Goal: Information Seeking & Learning: Learn about a topic

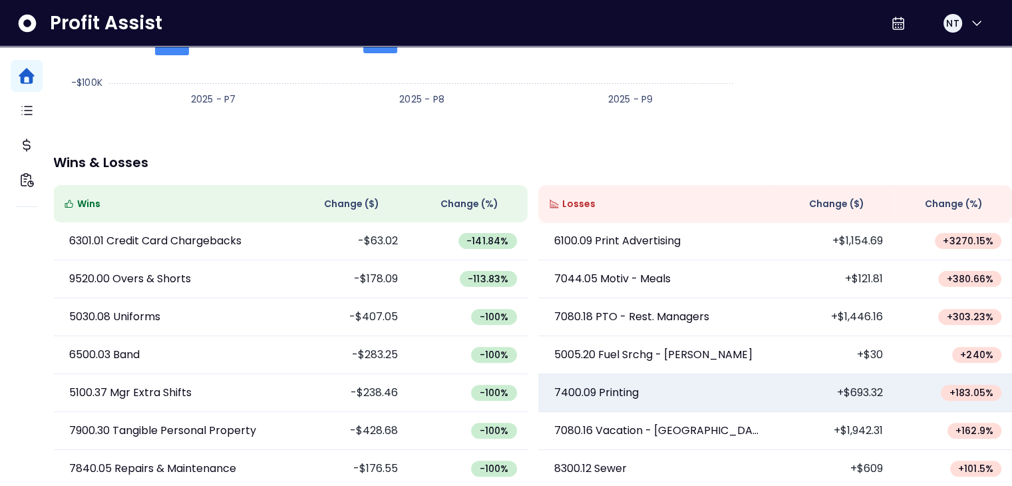
scroll to position [67, 0]
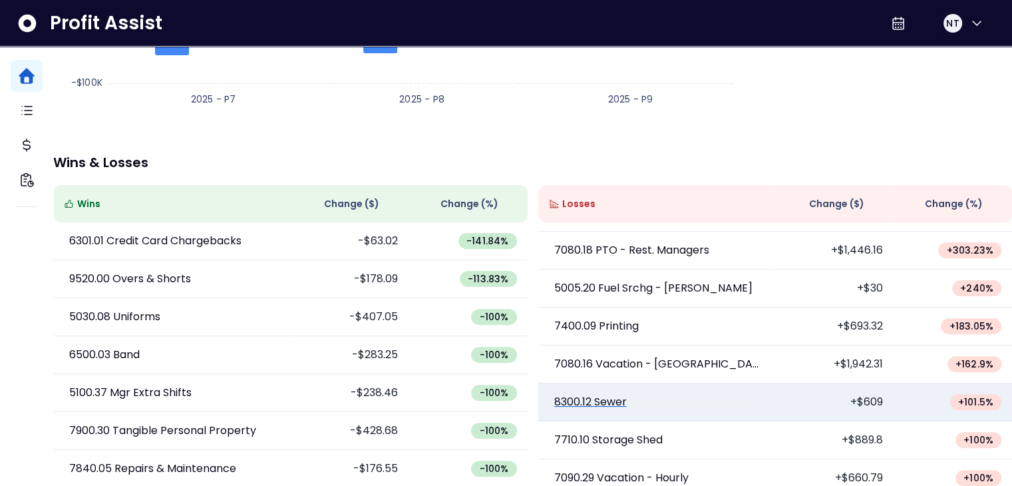
click at [612, 408] on p "8300.12 Sewer" at bounding box center [590, 402] width 73 height 16
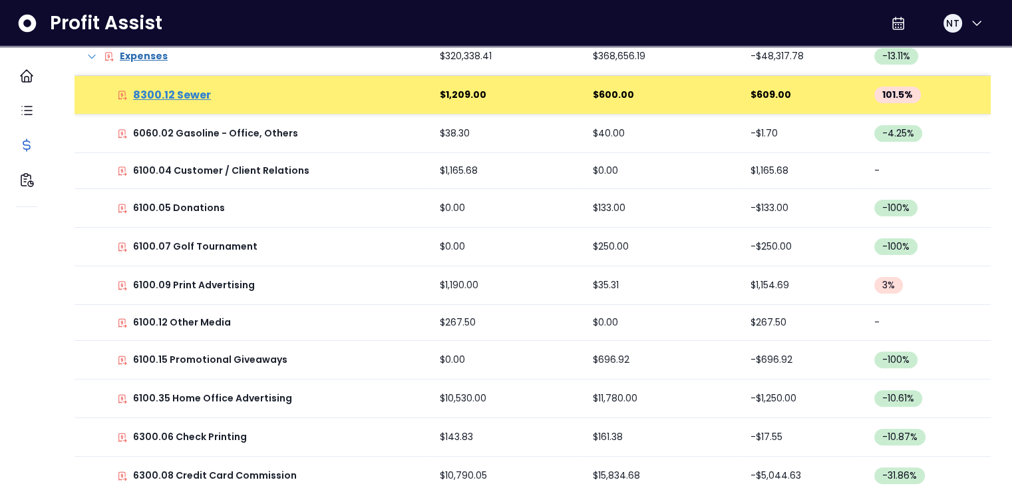
click at [181, 95] on p "8300.12 Sewer" at bounding box center [172, 95] width 78 height 16
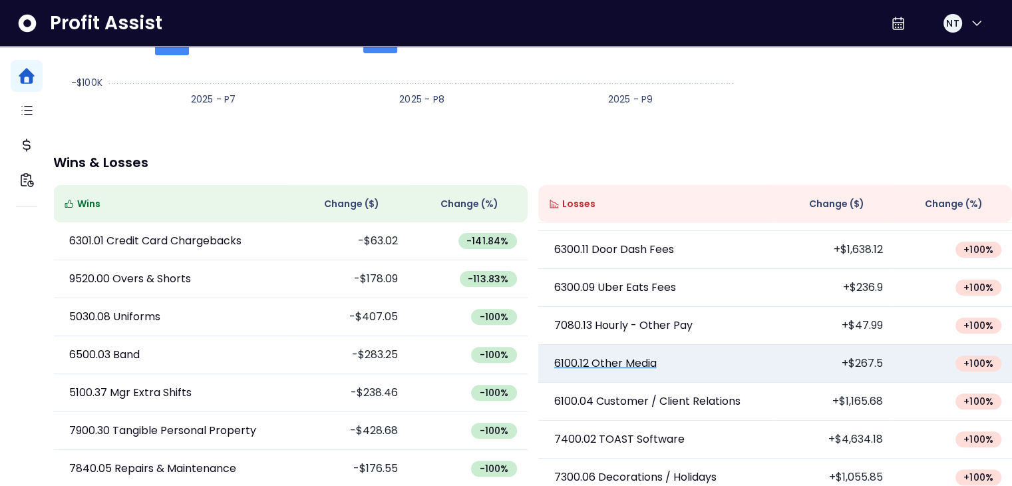
scroll to position [399, 0]
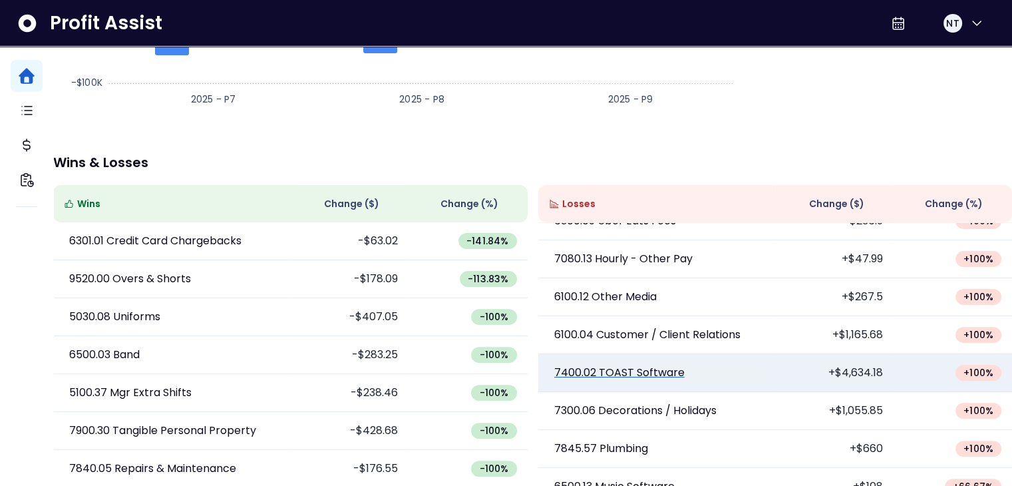
click at [632, 379] on p "7400.02 TOAST Software" at bounding box center [619, 373] width 130 height 16
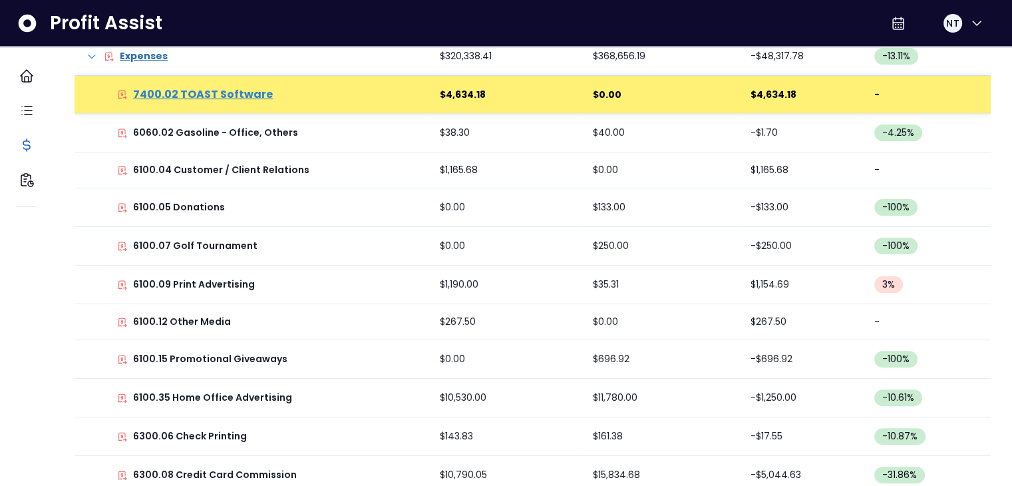
click at [262, 93] on p "7400.02 TOAST Software" at bounding box center [203, 95] width 140 height 16
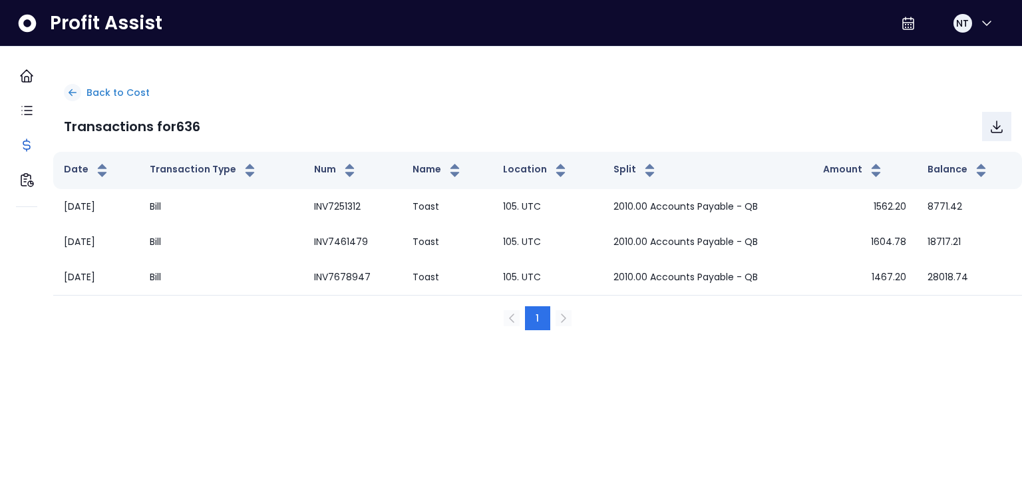
click at [79, 88] on div at bounding box center [72, 92] width 17 height 17
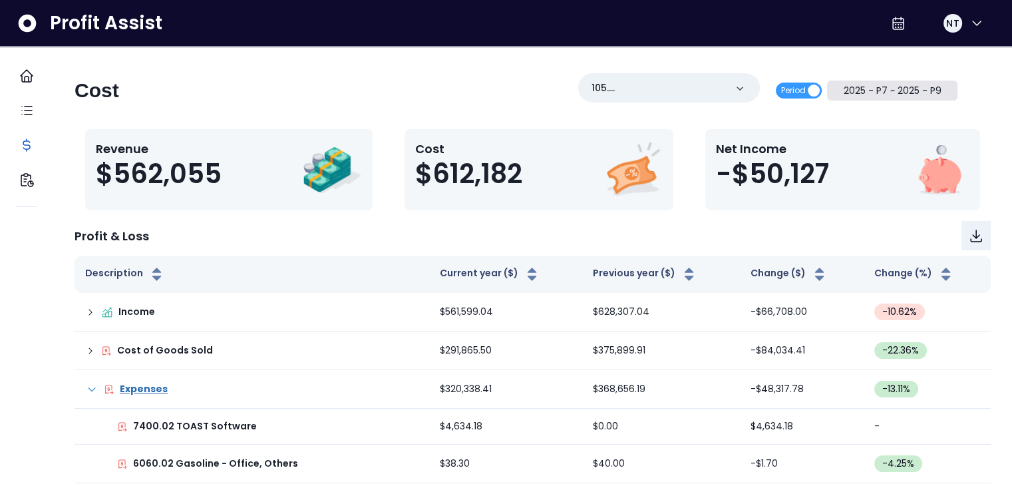
click at [884, 85] on button "2025 - P7 ~ 2025 - P9" at bounding box center [892, 91] width 130 height 20
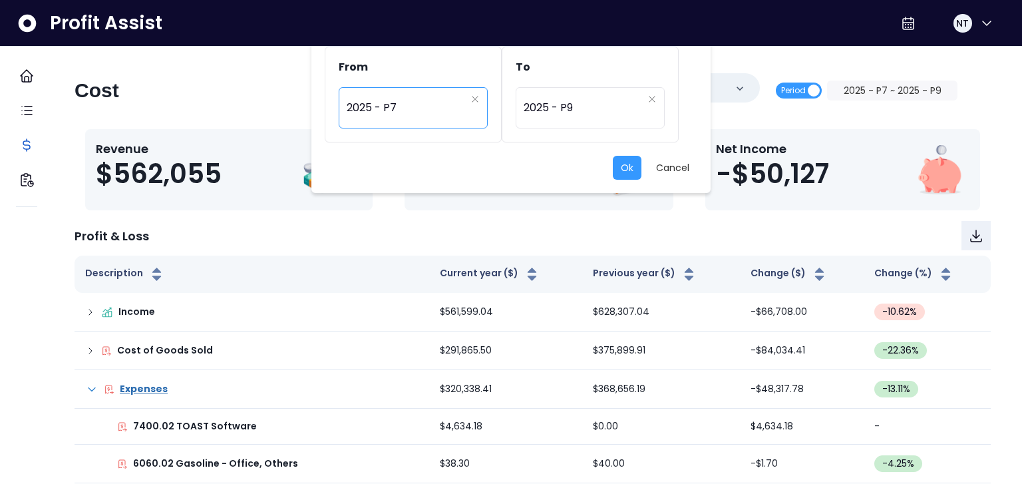
click at [447, 107] on span "2025 - P7" at bounding box center [406, 108] width 119 height 31
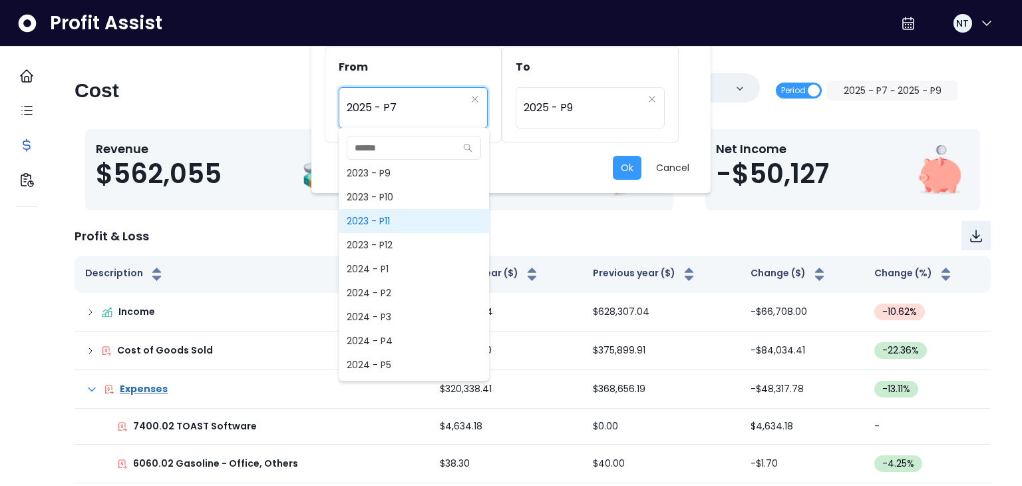
scroll to position [548, 0]
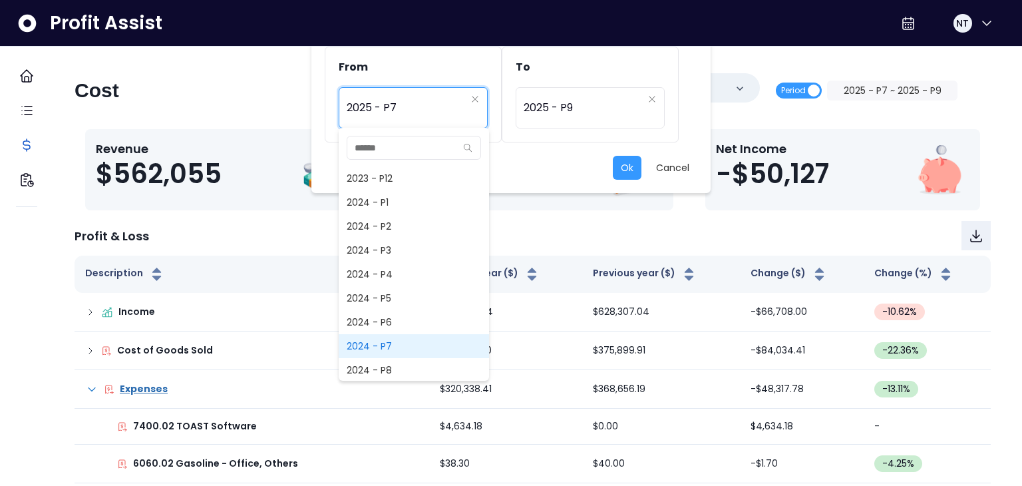
click at [393, 336] on span "2024 - P7" at bounding box center [414, 346] width 150 height 24
type input "*********"
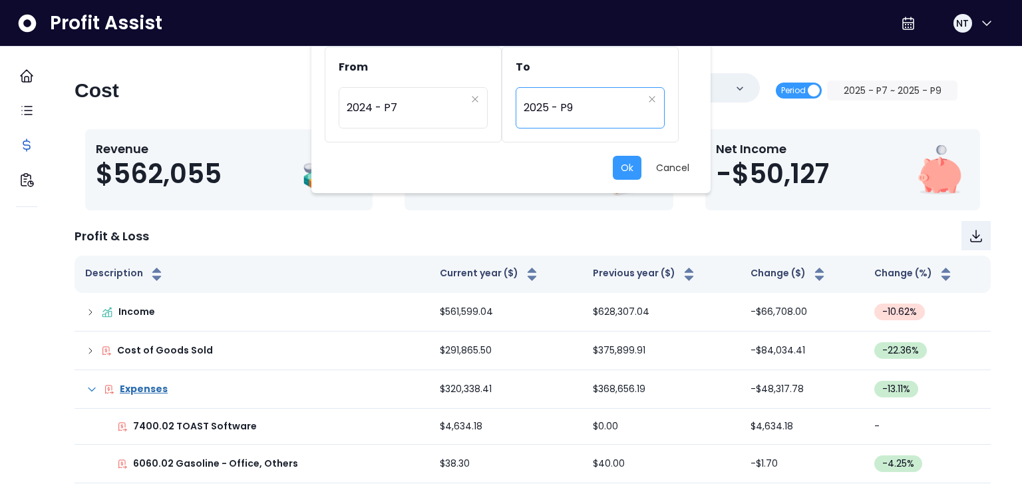
click at [558, 121] on span "2025 - P9" at bounding box center [583, 108] width 119 height 31
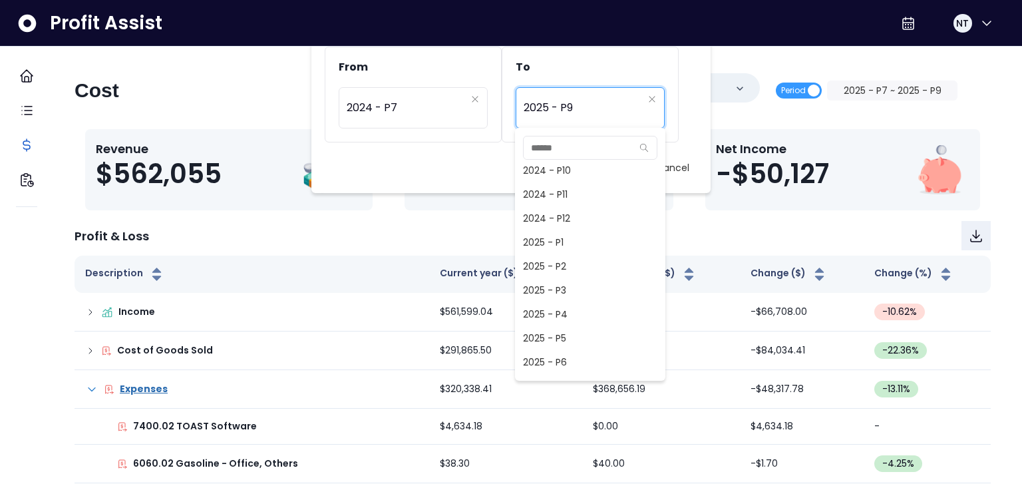
scroll to position [730, 0]
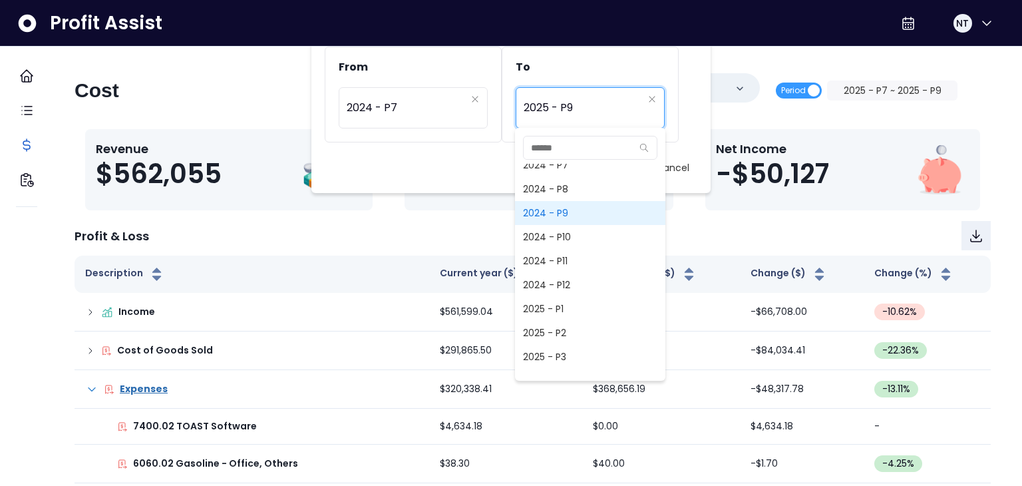
click at [570, 218] on span "2024 - P9" at bounding box center [590, 213] width 150 height 24
type input "*********"
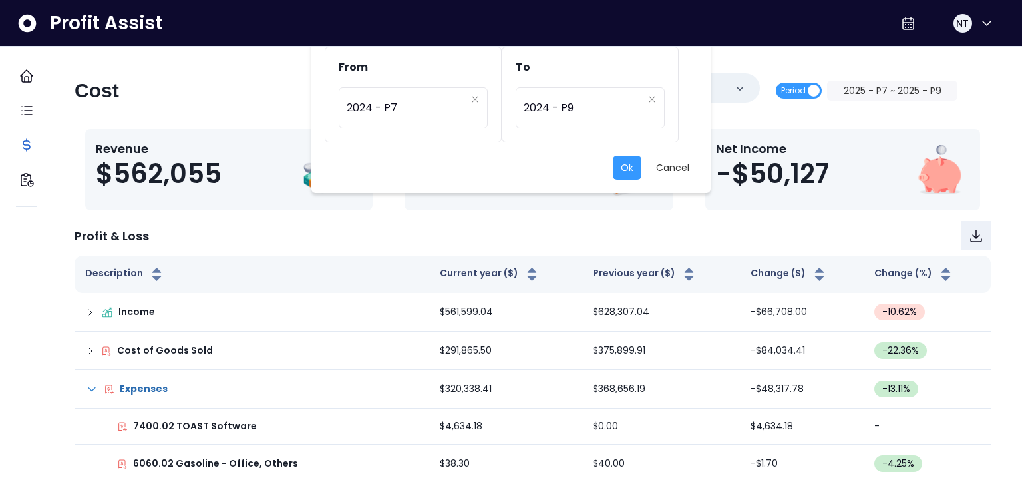
click at [612, 170] on div "Ok Cancel" at bounding box center [511, 168] width 373 height 24
click at [624, 168] on button "Ok" at bounding box center [627, 168] width 29 height 24
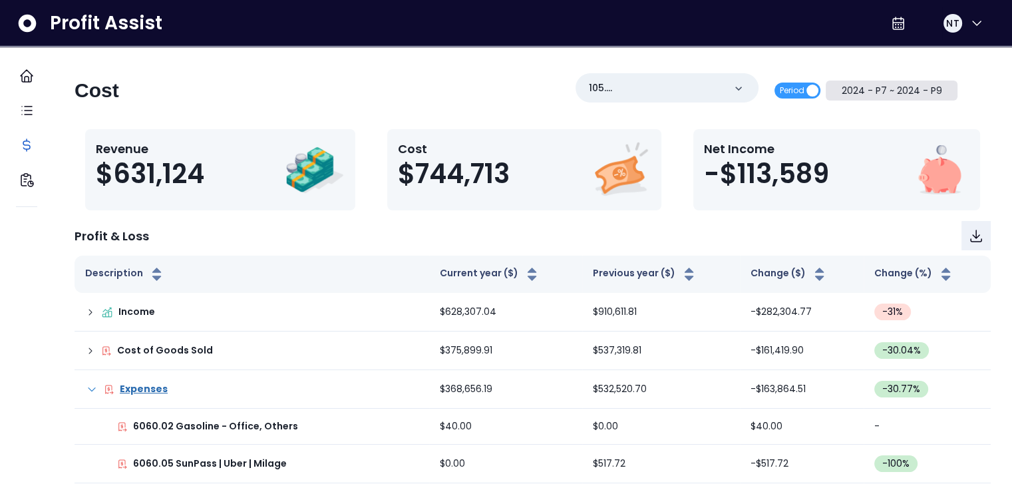
click at [897, 93] on button "2024 - P7 ~ 2024 - P9" at bounding box center [892, 91] width 132 height 20
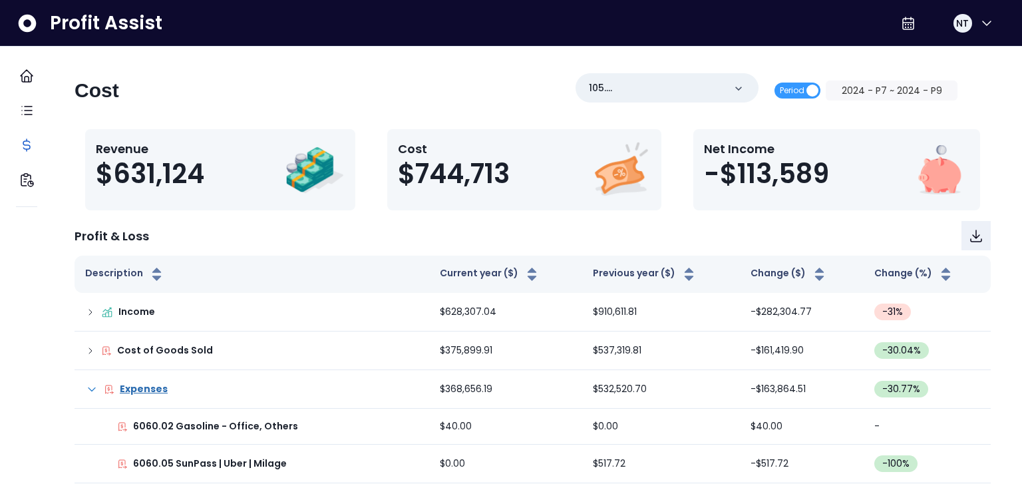
click at [420, 117] on span "2024 - P7" at bounding box center [406, 108] width 119 height 31
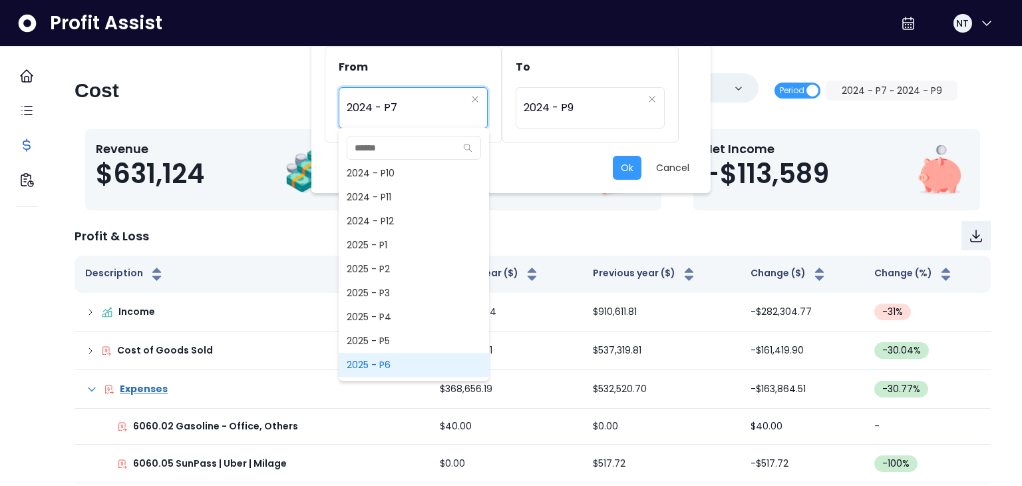
scroll to position [860, 0]
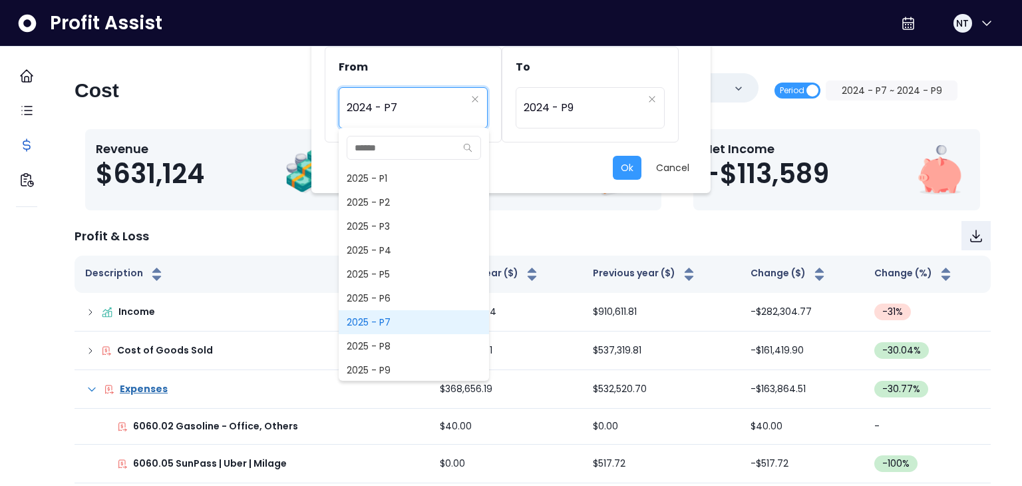
click at [405, 320] on span "2025 - P7" at bounding box center [414, 322] width 150 height 24
type input "*********"
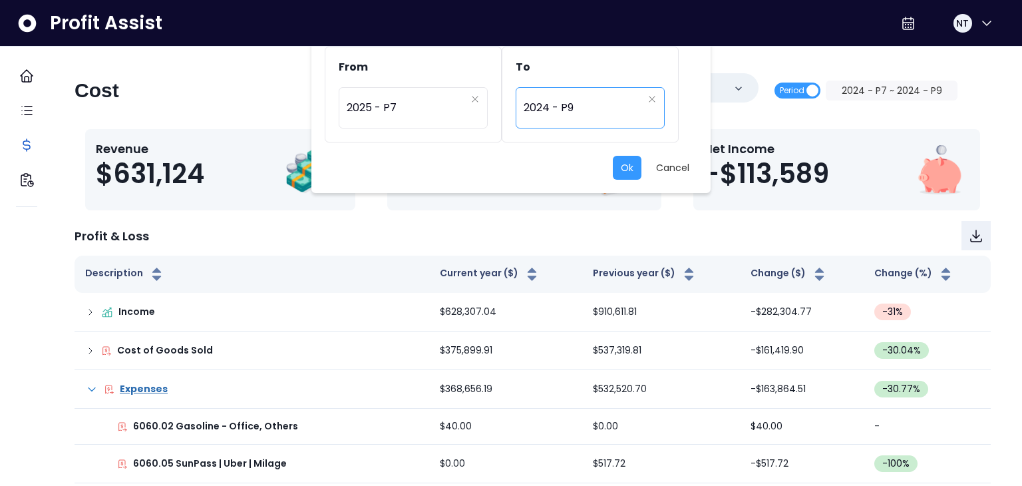
click at [565, 124] on div "********* 2024 - P9" at bounding box center [590, 107] width 149 height 41
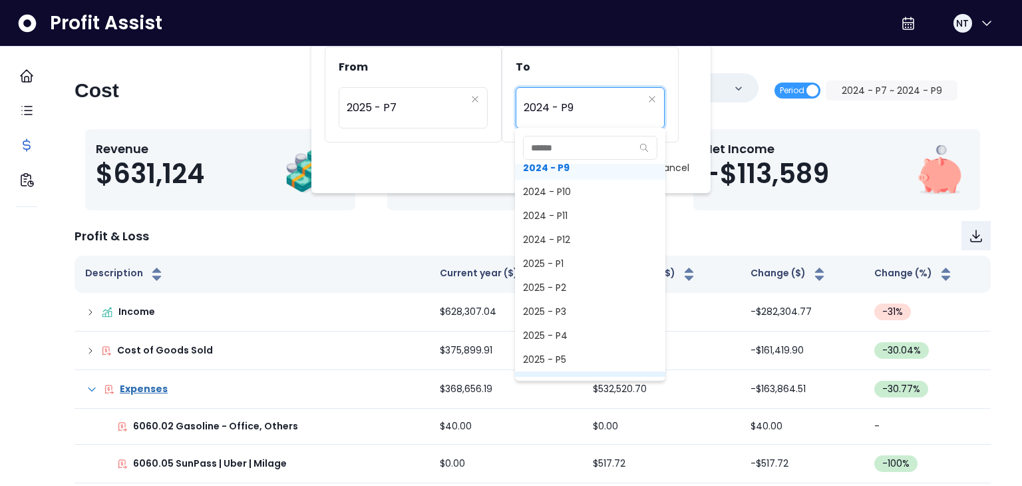
scroll to position [908, 0]
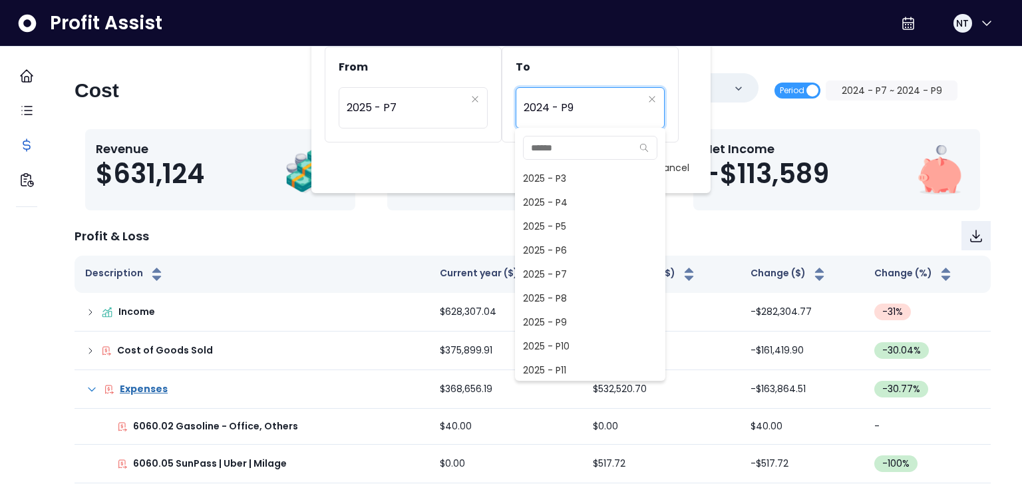
click at [571, 320] on span "2025 - P9" at bounding box center [590, 322] width 150 height 24
type input "*********"
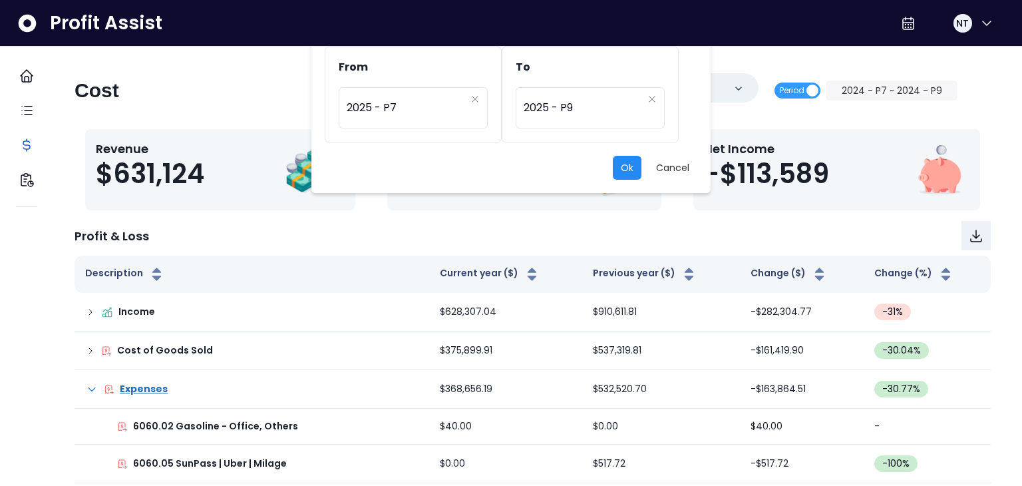
click at [622, 168] on button "Ok" at bounding box center [627, 168] width 29 height 24
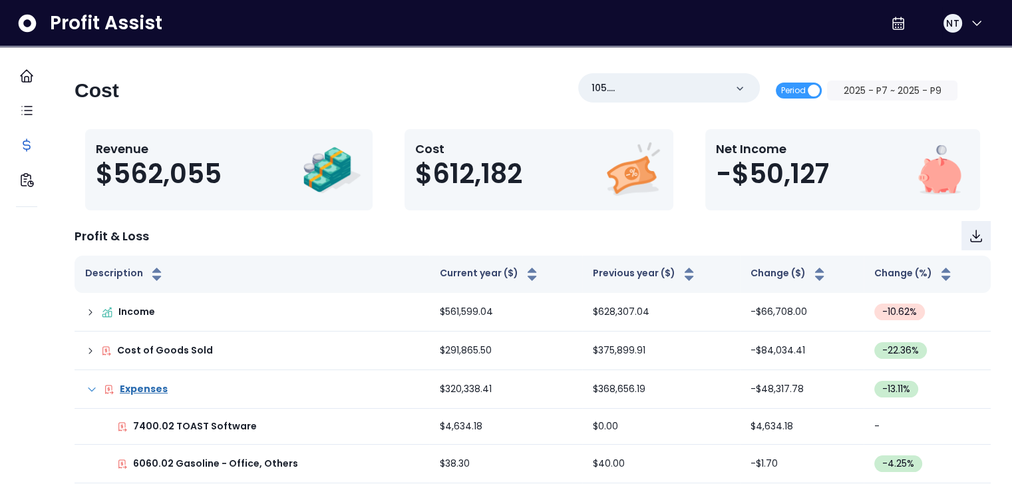
click at [469, 244] on div "Profit & Loss" at bounding box center [533, 235] width 917 height 29
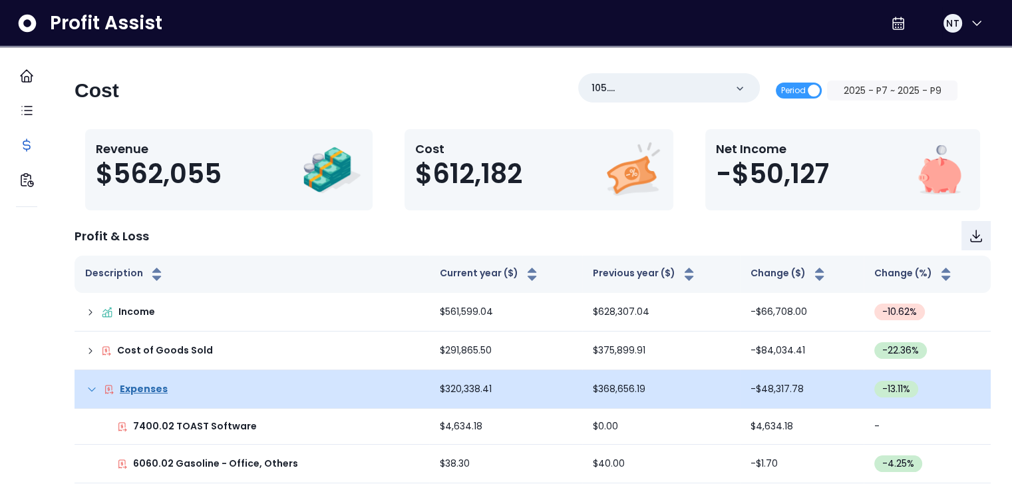
click at [95, 390] on icon at bounding box center [92, 388] width 7 height 3
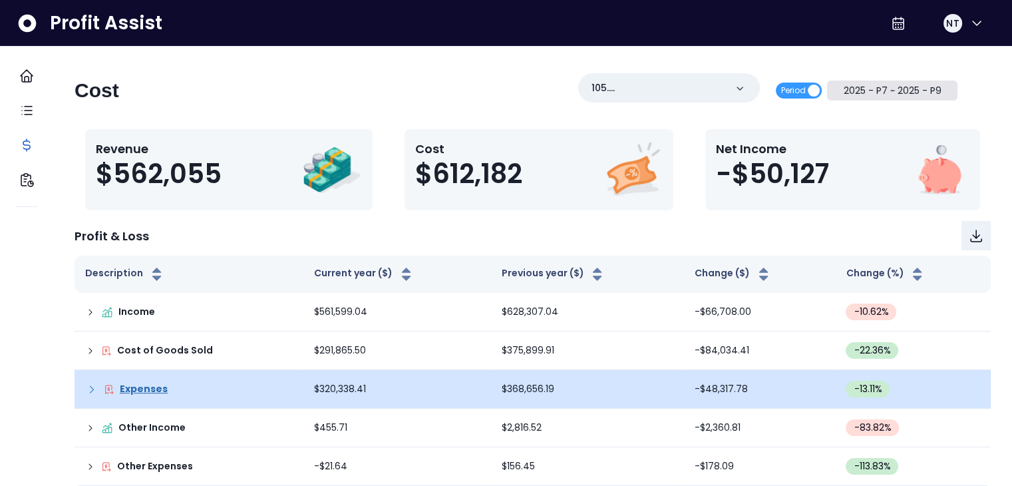
click at [872, 85] on button "2025 - P7 ~ 2025 - P9" at bounding box center [892, 91] width 130 height 20
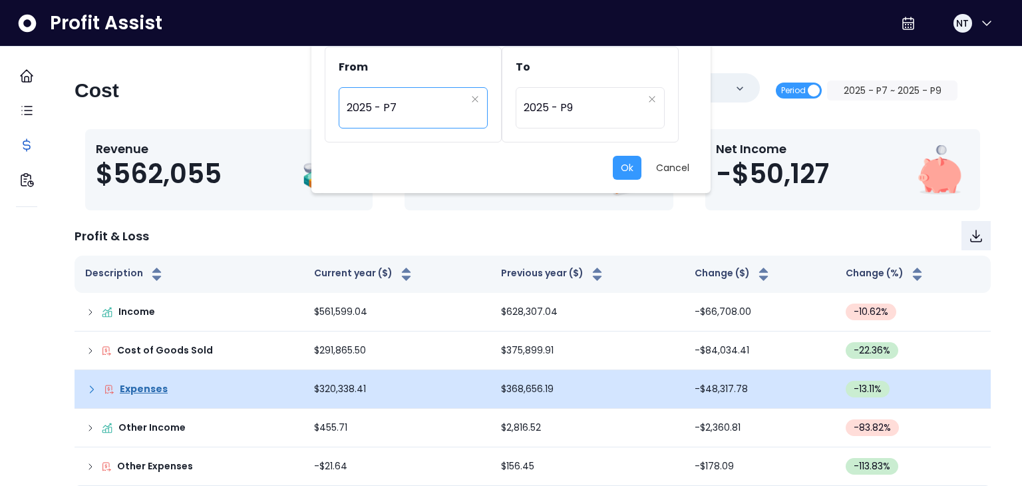
click at [413, 99] on span "2025 - P7" at bounding box center [406, 108] width 119 height 31
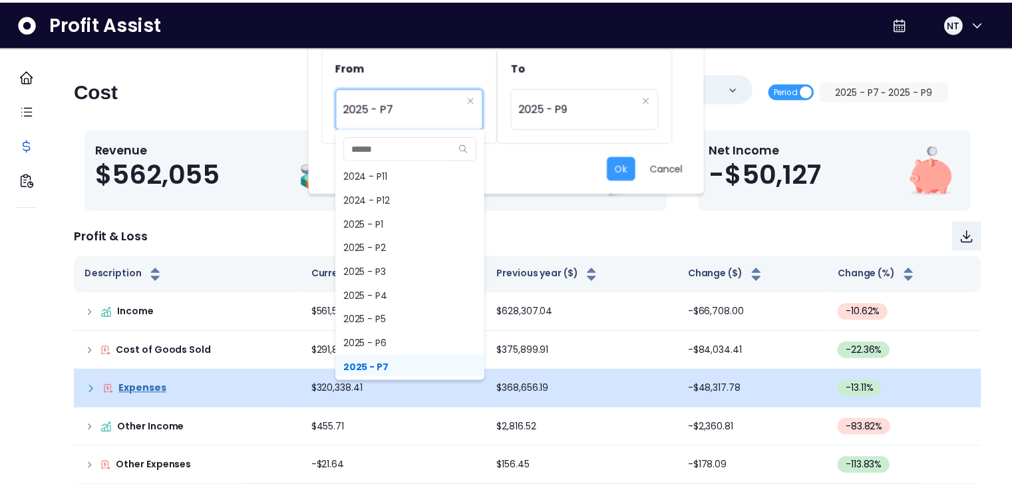
scroll to position [881, 0]
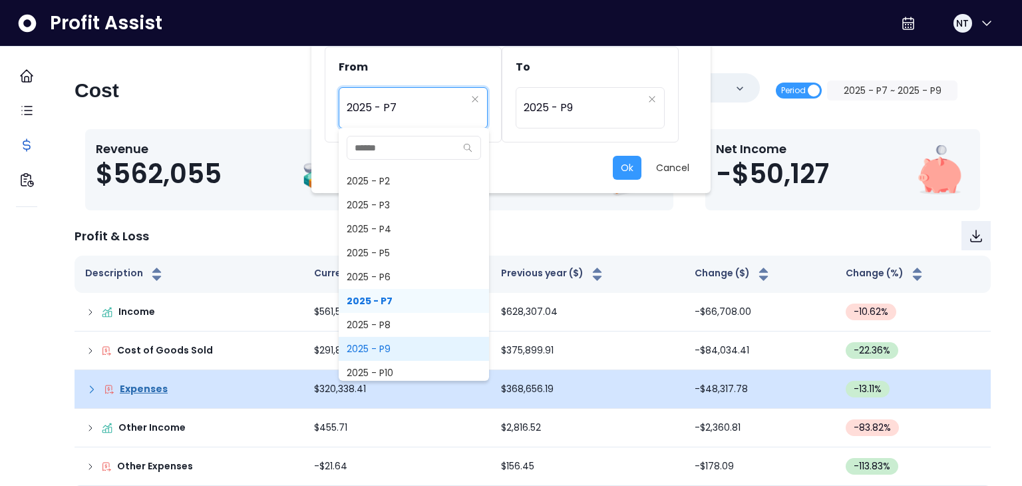
click at [402, 344] on span "2025 - P9" at bounding box center [414, 349] width 150 height 24
type input "*********"
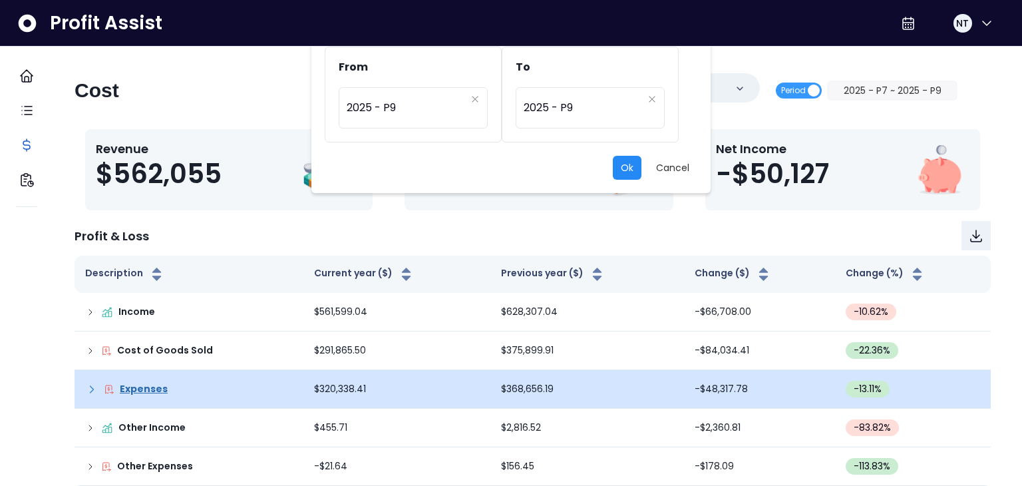
click at [620, 173] on button "Ok" at bounding box center [627, 168] width 29 height 24
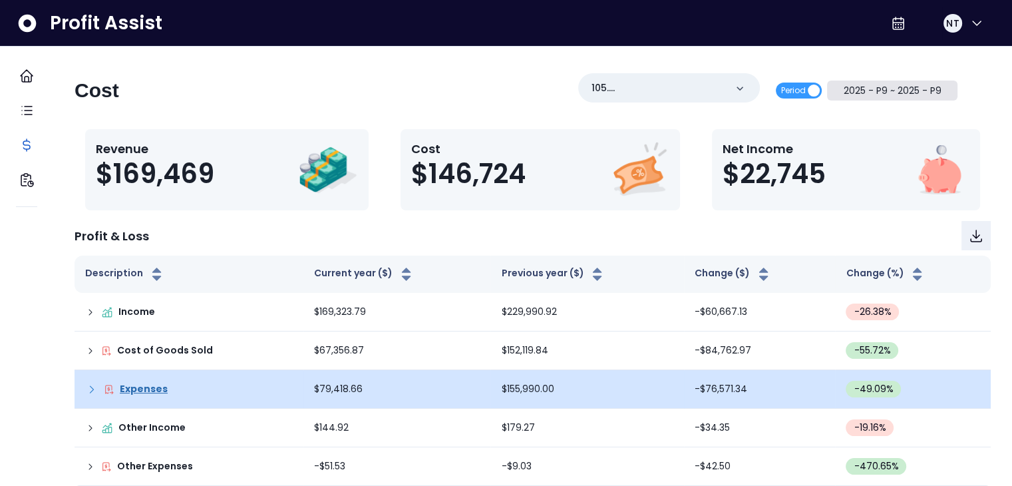
scroll to position [13, 0]
click at [99, 383] on icon at bounding box center [91, 389] width 13 height 13
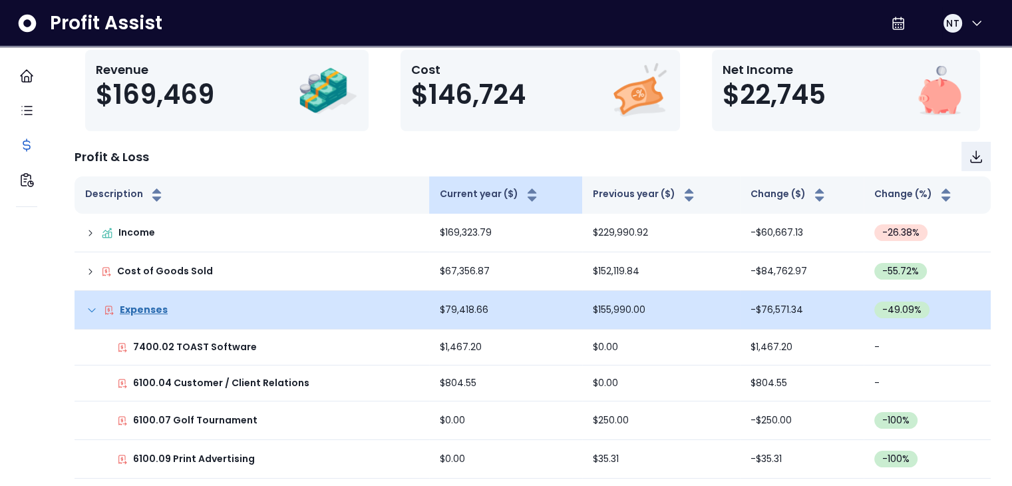
scroll to position [0, 0]
